Goal: Task Accomplishment & Management: Use online tool/utility

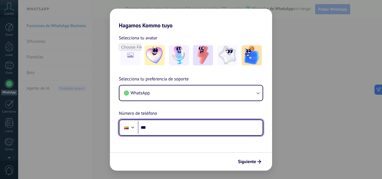
click at [163, 127] on input "***" at bounding box center [200, 127] width 125 height 13
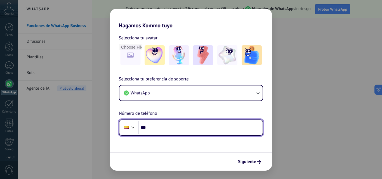
click at [163, 127] on input "***" at bounding box center [200, 127] width 125 height 13
type input "**********"
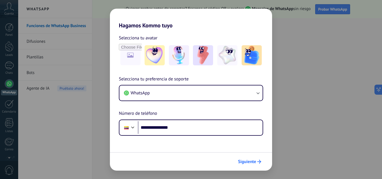
click at [252, 164] on span "Siguiente" at bounding box center [247, 162] width 18 height 4
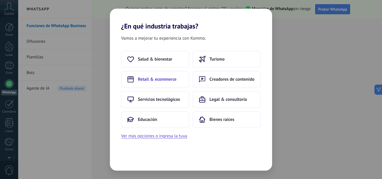
click at [171, 80] on span "Retail & ecommerce" at bounding box center [157, 80] width 39 height 6
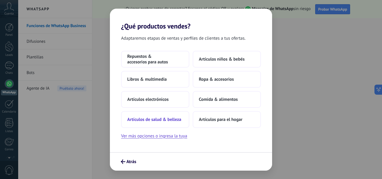
click at [165, 117] on span "Artículos de salud & belleza" at bounding box center [154, 120] width 54 height 6
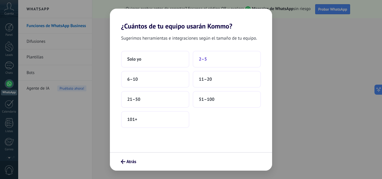
click at [206, 57] on span "2–5" at bounding box center [203, 59] width 8 height 6
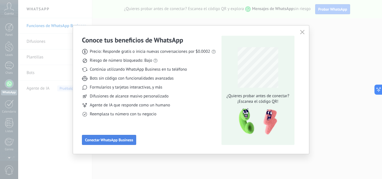
click at [122, 142] on span "Conectar WhatsApp Business" at bounding box center [109, 140] width 48 height 4
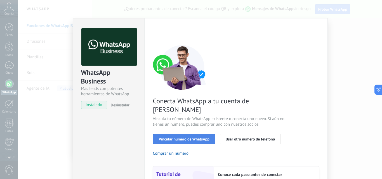
click at [187, 137] on span "Vincular número de WhatsApp" at bounding box center [184, 139] width 51 height 4
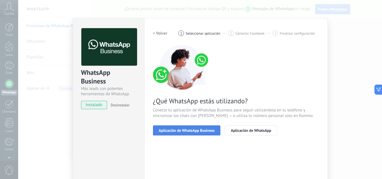
click at [201, 130] on span "Aplicación de WhatsApp Business" at bounding box center [187, 130] width 56 height 4
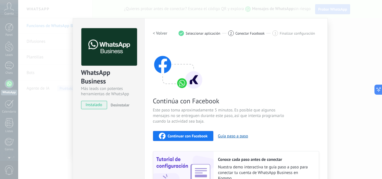
click at [177, 137] on span "Continuar con Facebook" at bounding box center [188, 136] width 40 height 4
click at [283, 59] on div "Continúa con Facebook Este paso toma aproximadamente 5 minutos. Es posible que …" at bounding box center [236, 120] width 166 height 151
click at [169, 135] on span "Continuar con Facebook" at bounding box center [188, 136] width 40 height 4
click at [185, 139] on button "Continuar con Facebook" at bounding box center [183, 136] width 61 height 10
click at [184, 134] on span "Continuar con Facebook" at bounding box center [188, 136] width 40 height 4
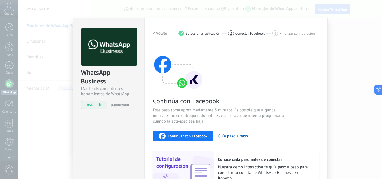
click at [175, 138] on div "Continuar con Facebook" at bounding box center [183, 136] width 49 height 7
click at [354, 113] on div "WhatsApp Business Más leads con potentes herramientas de WhatsApp instalado Des…" at bounding box center [199, 89] width 363 height 179
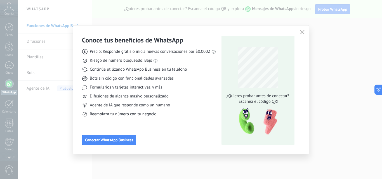
click at [302, 33] on icon "button" at bounding box center [302, 32] width 4 height 4
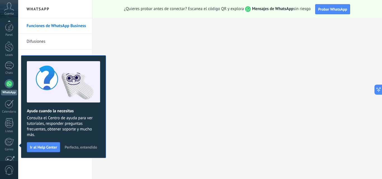
scroll to position [53, 0]
click at [94, 146] on span "Perfecto, entendido" at bounding box center [81, 147] width 32 height 4
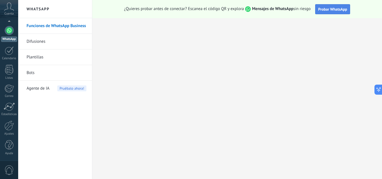
click at [328, 8] on span "Probar WhatsApp" at bounding box center [332, 9] width 29 height 5
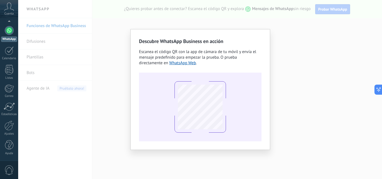
click at [339, 73] on div "Descubre WhatsApp Business en acción Escanea el código QR con la app [PERSON_NA…" at bounding box center [199, 89] width 363 height 179
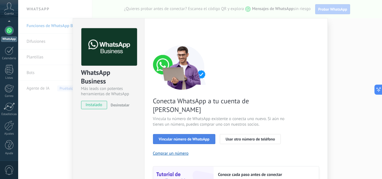
click at [207, 137] on span "Vincular número de WhatsApp" at bounding box center [184, 139] width 51 height 4
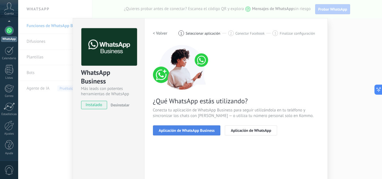
click at [206, 131] on span "Aplicación de WhatsApp Business" at bounding box center [187, 130] width 56 height 4
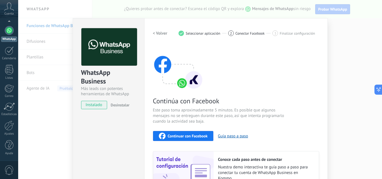
click at [188, 134] on span "Continuar con Facebook" at bounding box center [188, 136] width 40 height 4
click at [215, 97] on span "Continúa con Facebook" at bounding box center [219, 101] width 133 height 9
click at [229, 137] on button "Guía paso a paso" at bounding box center [233, 136] width 30 height 5
click at [174, 135] on span "Continuar con Facebook" at bounding box center [188, 136] width 40 height 4
click at [362, 56] on div "WhatsApp Business Más leads con potentes herramientas de WhatsApp instalado Des…" at bounding box center [199, 89] width 363 height 179
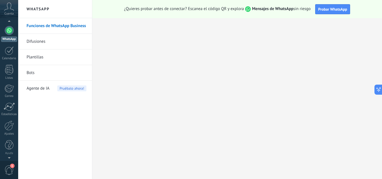
scroll to position [52, 0]
click at [6, 132] on link "Ajustes" at bounding box center [9, 129] width 18 height 15
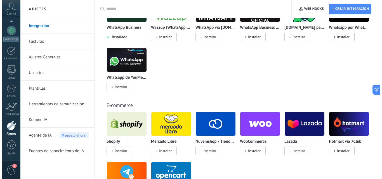
scroll to position [288, 0]
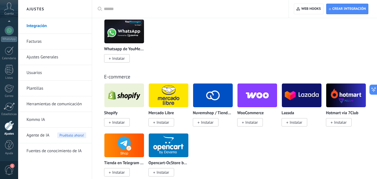
click at [116, 122] on span "Instalar" at bounding box center [118, 122] width 13 height 5
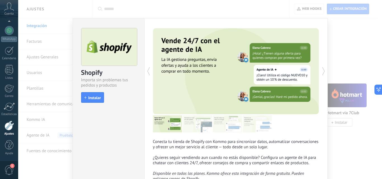
click at [130, 118] on div "Shopify Importa sin problemas tus pedidos y productos install Instalar" at bounding box center [109, 108] width 72 height 180
click at [94, 101] on button "Instalar" at bounding box center [92, 97] width 23 height 11
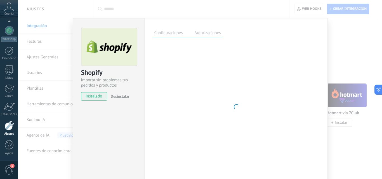
click at [196, 33] on label "Autorizaciones" at bounding box center [207, 34] width 29 height 8
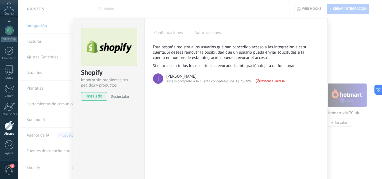
click at [166, 34] on label "Configuraciones" at bounding box center [168, 34] width 31 height 8
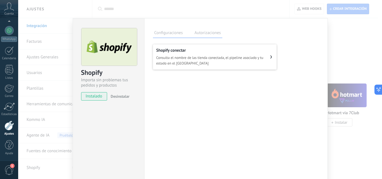
click at [223, 55] on span "Consulta el nombre de las tienda conectada, el pipeline asociado y tu estado en…" at bounding box center [213, 60] width 114 height 11
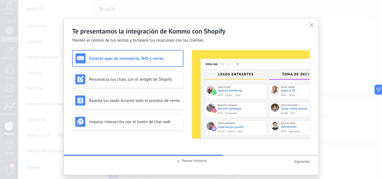
click at [189, 163] on span "Pausar historia" at bounding box center [193, 161] width 25 height 6
click at [149, 82] on h3 "Personaliza tus chats con el widget de Shopify" at bounding box center [134, 79] width 91 height 5
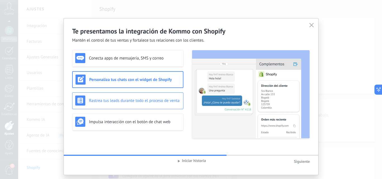
click at [151, 99] on h3 "Rastrea tus leads durante todo el proceso de venta" at bounding box center [134, 100] width 91 height 5
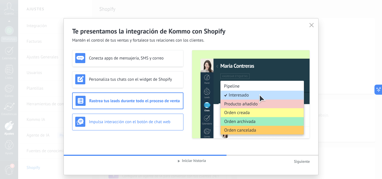
click at [151, 120] on h3 "Impulsa interacción con el botón de chat web" at bounding box center [134, 121] width 91 height 5
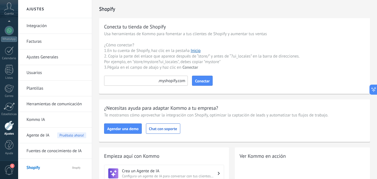
click at [141, 78] on input at bounding box center [146, 81] width 84 height 10
paste input "**********"
type input "*********"
click at [201, 80] on span "Conectar" at bounding box center [202, 81] width 15 height 4
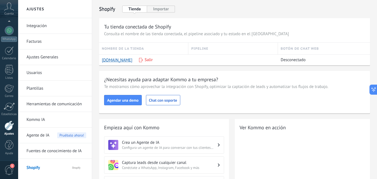
click at [153, 9] on button "Importar" at bounding box center [161, 9] width 28 height 7
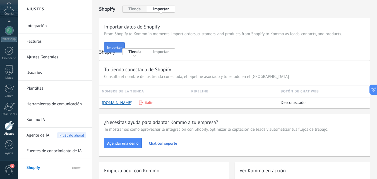
click at [113, 46] on span "Importar" at bounding box center [114, 48] width 15 height 4
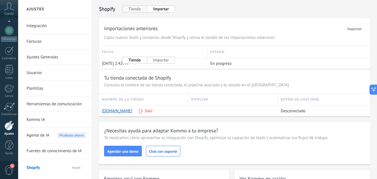
click at [138, 6] on button "Tienda" at bounding box center [134, 9] width 25 height 7
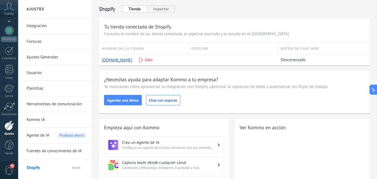
click at [164, 26] on h3 "Tu tienda conectada de Shopify" at bounding box center [234, 26] width 261 height 7
click at [6, 39] on div "WhatsApp" at bounding box center [9, 39] width 16 height 5
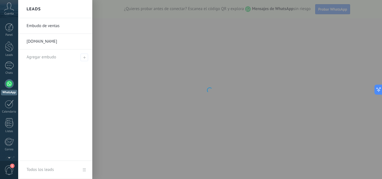
click at [8, 87] on div at bounding box center [9, 83] width 9 height 9
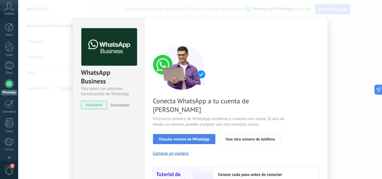
click at [197, 137] on span "Vincular número de WhatsApp" at bounding box center [184, 139] width 51 height 4
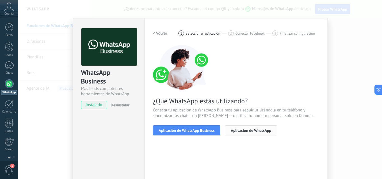
click at [230, 130] on span "Aplicación de WhatsApp" at bounding box center [250, 130] width 40 height 4
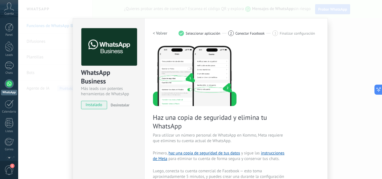
click at [259, 136] on span "Para utilizar un número personal de WhatsApp en Kommo, Meta requiere que elimin…" at bounding box center [219, 138] width 133 height 11
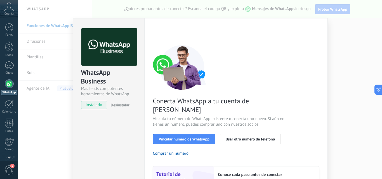
click at [327, 77] on div "WhatsApp Business Más leads con potentes herramientas de WhatsApp instalado Des…" at bounding box center [199, 89] width 363 height 179
